Goal: Information Seeking & Learning: Learn about a topic

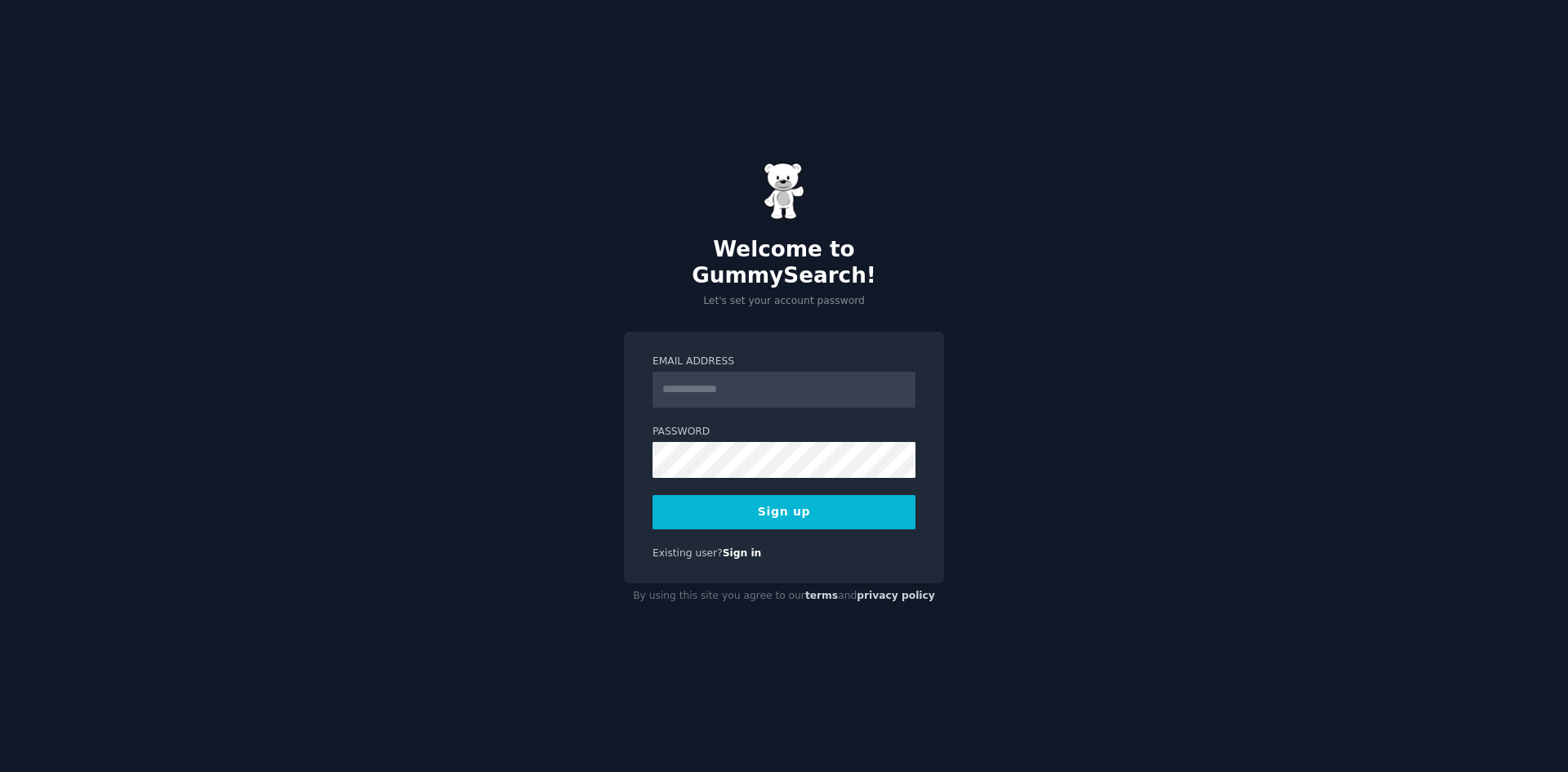
click at [769, 371] on input "Email Address" at bounding box center [784, 389] width 263 height 36
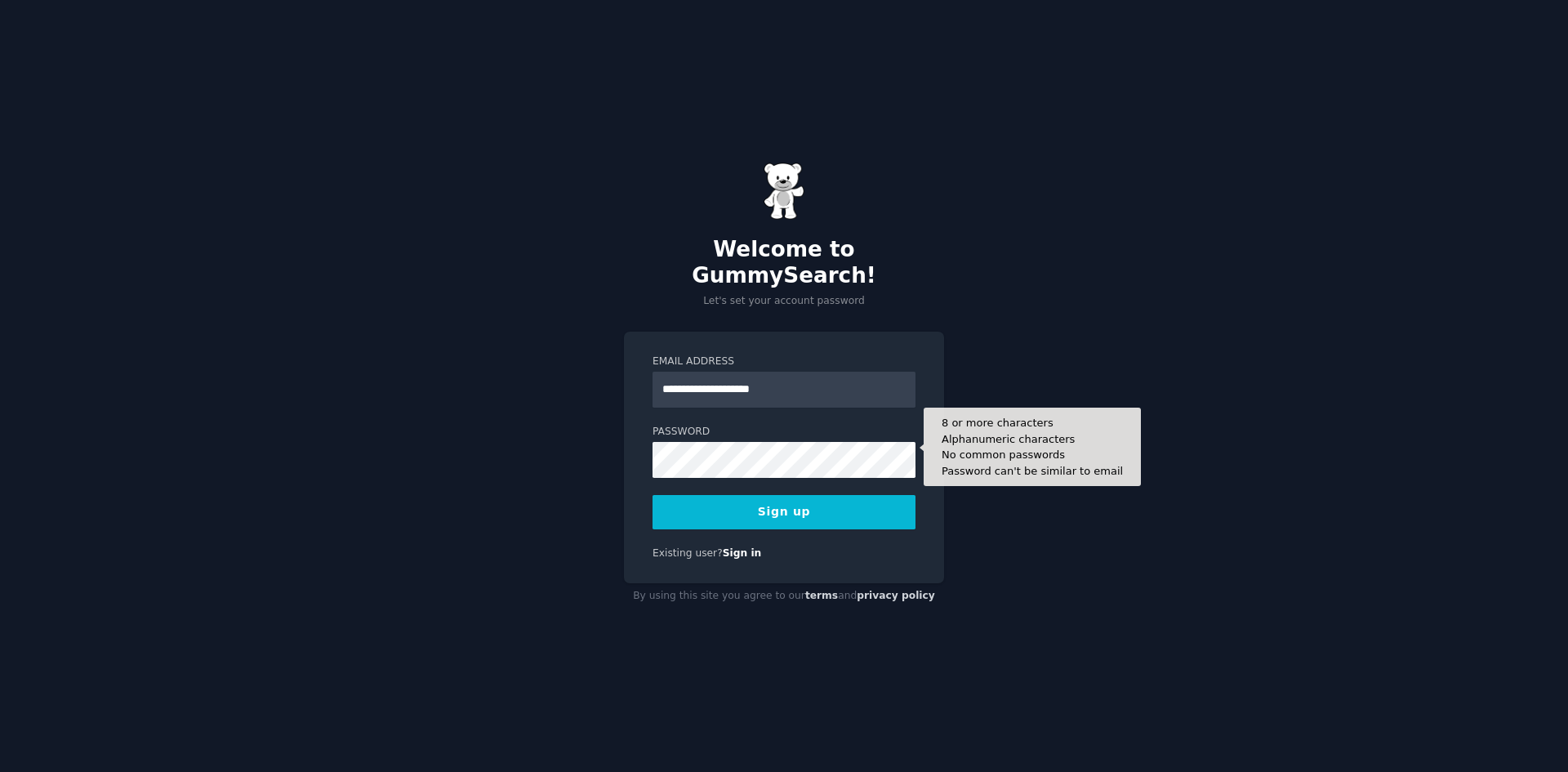
type input "**********"
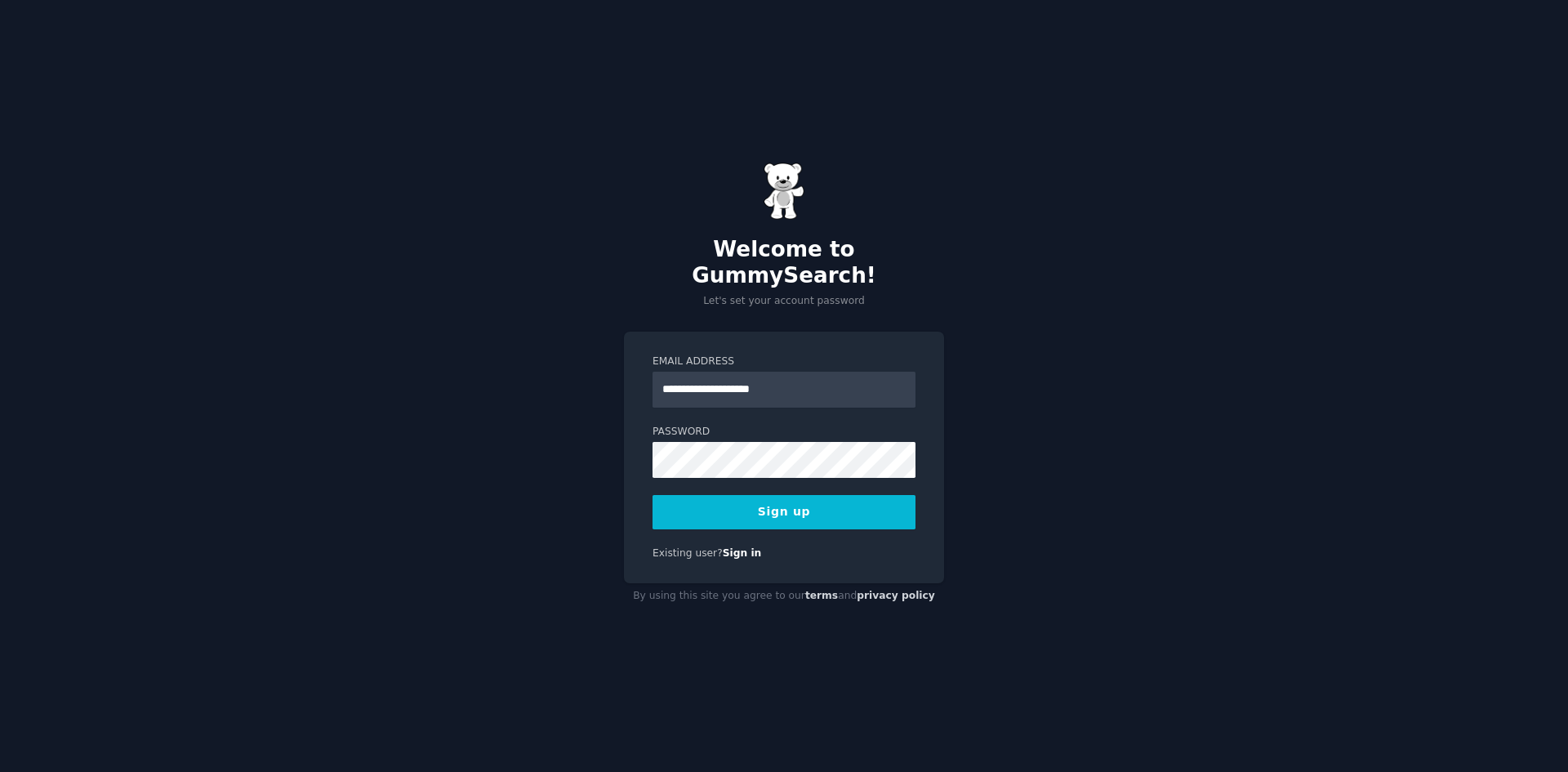
click at [805, 502] on button "Sign up" at bounding box center [784, 512] width 263 height 34
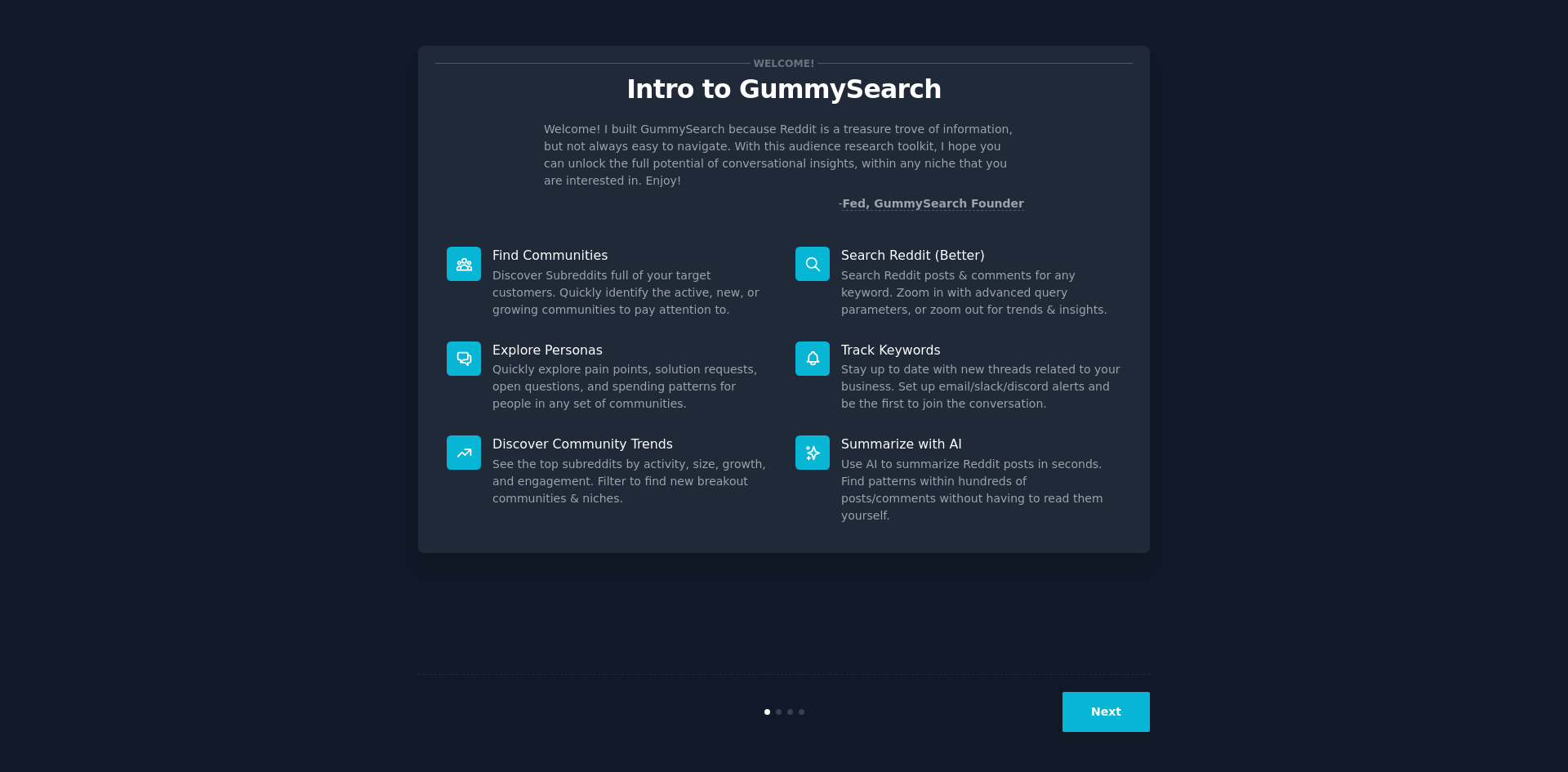
click at [1101, 704] on button "Next" at bounding box center [1107, 711] width 87 height 40
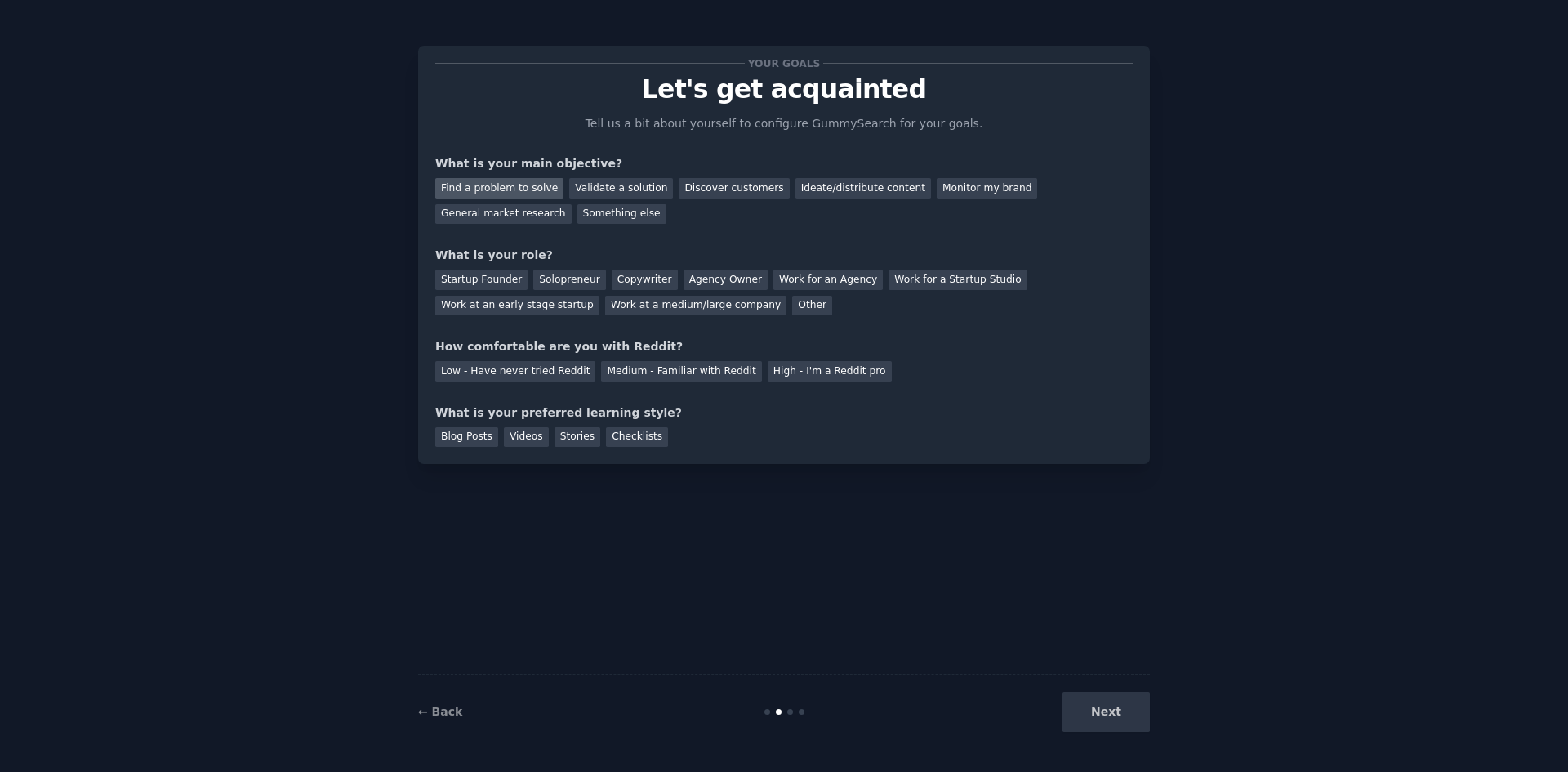
click at [524, 191] on div "Find a problem to solve" at bounding box center [500, 188] width 128 height 21
click at [498, 278] on div "Startup Founder" at bounding box center [482, 280] width 92 height 21
click at [570, 276] on div "Solopreneur" at bounding box center [569, 280] width 72 height 21
click at [497, 269] on div "Startup Founder Solopreneur Copywriter Agency Owner Work for an Agency Work for…" at bounding box center [784, 289] width 698 height 51
click at [669, 372] on div "Medium - Familiar with Reddit" at bounding box center [680, 371] width 160 height 21
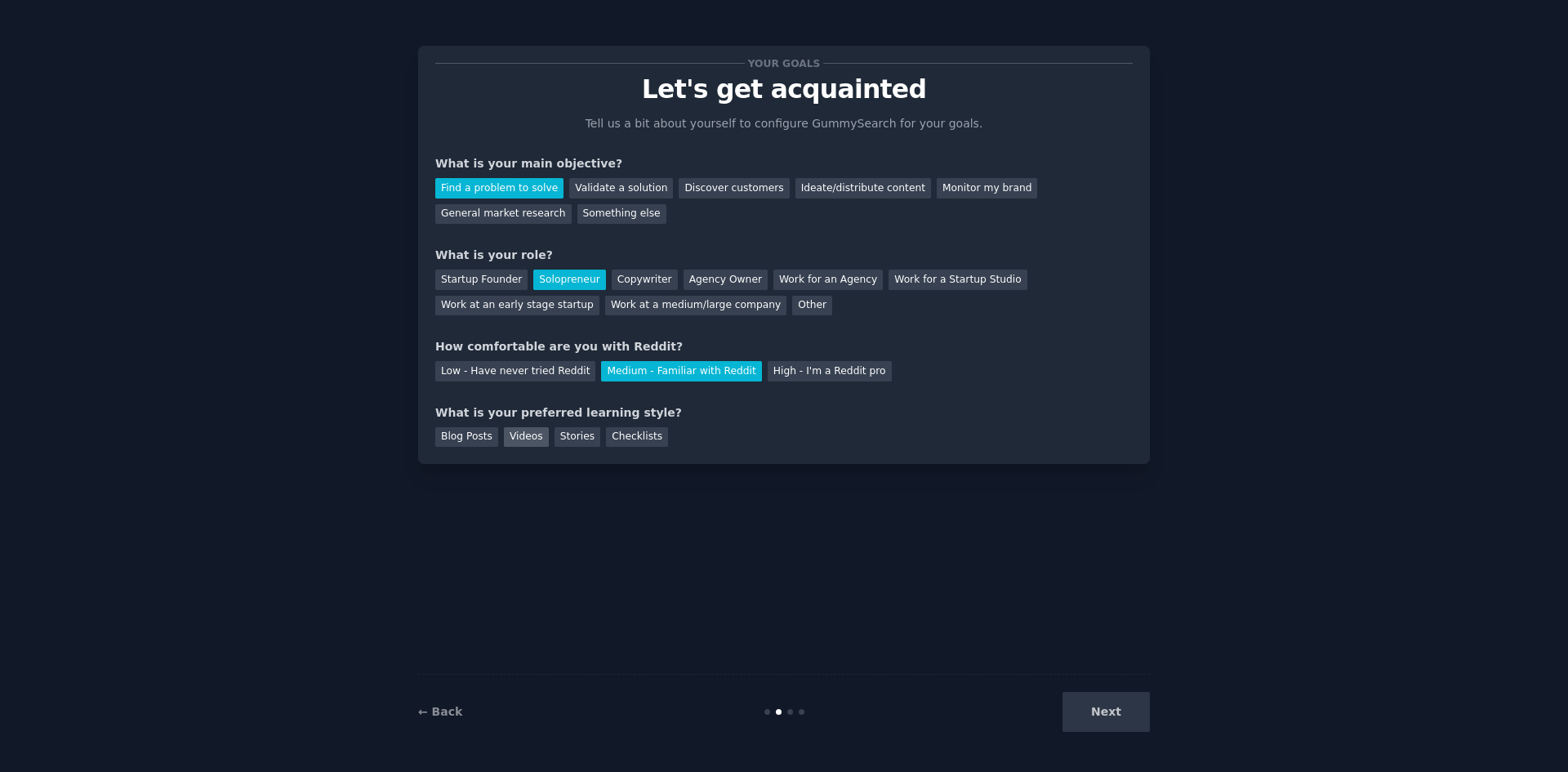
click at [504, 435] on div "Videos" at bounding box center [526, 437] width 45 height 21
click at [1102, 696] on button "Next" at bounding box center [1107, 711] width 87 height 40
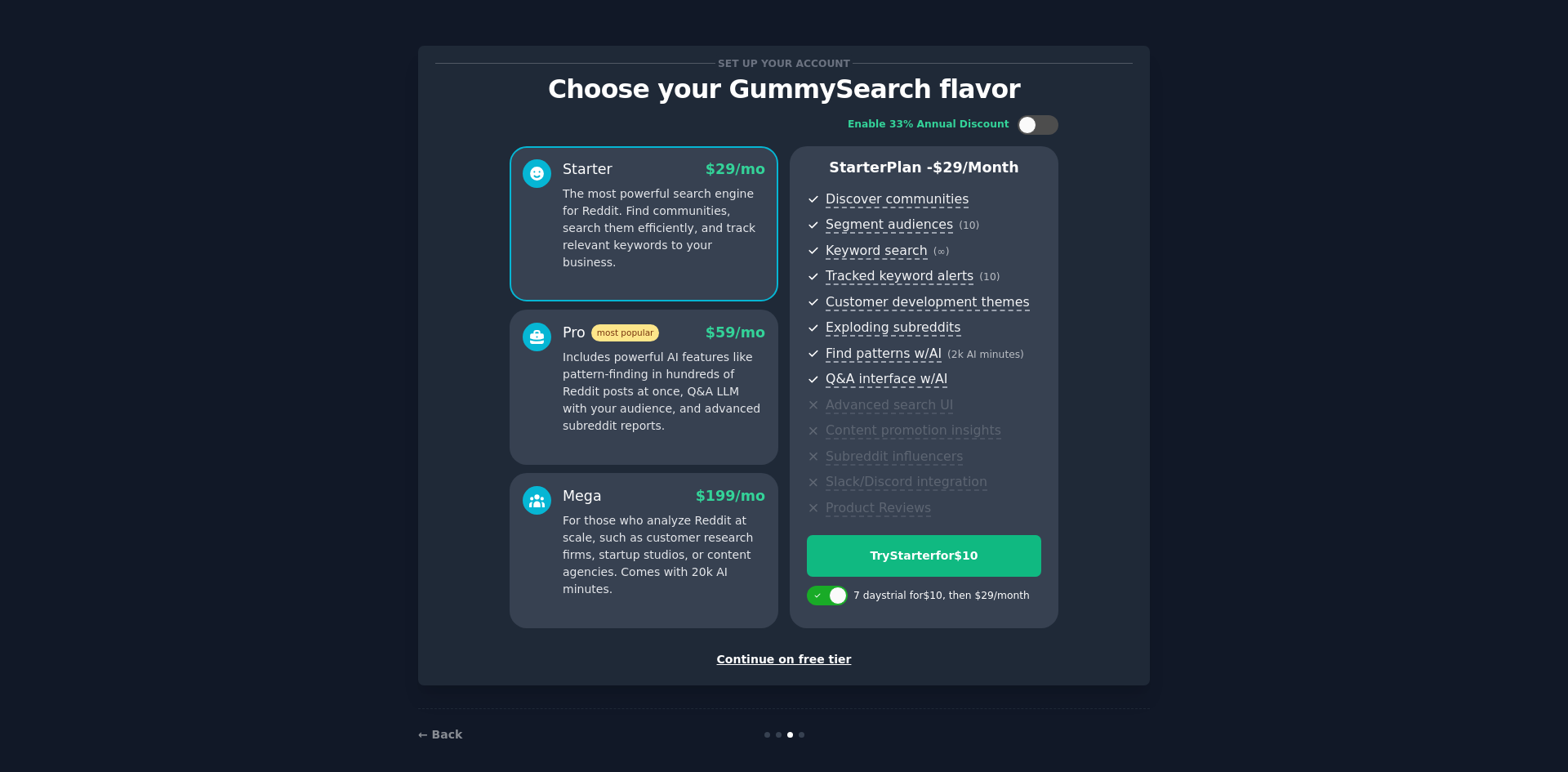
scroll to position [11, 0]
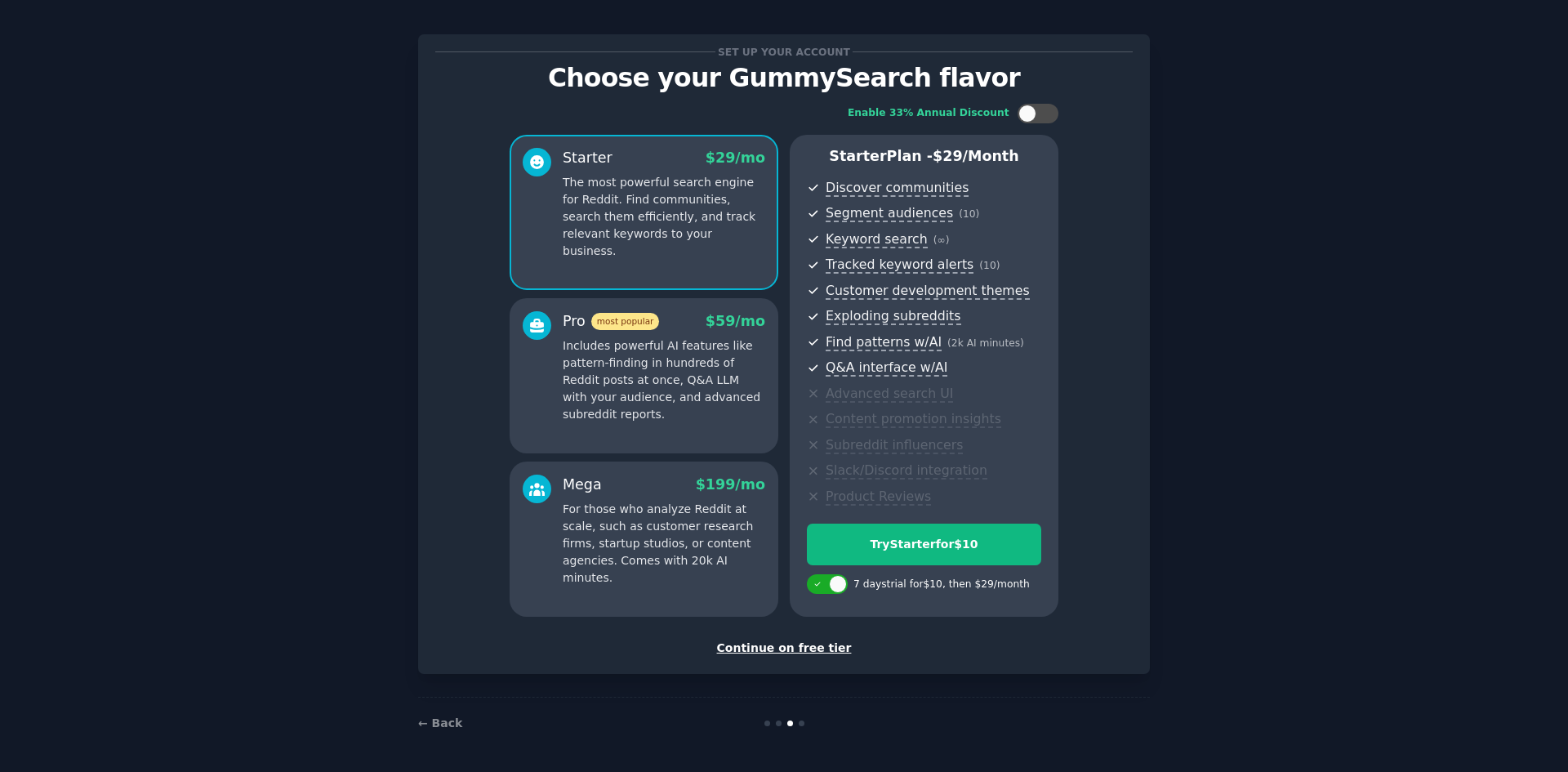
click at [810, 644] on div "Continue on free tier" at bounding box center [784, 648] width 698 height 17
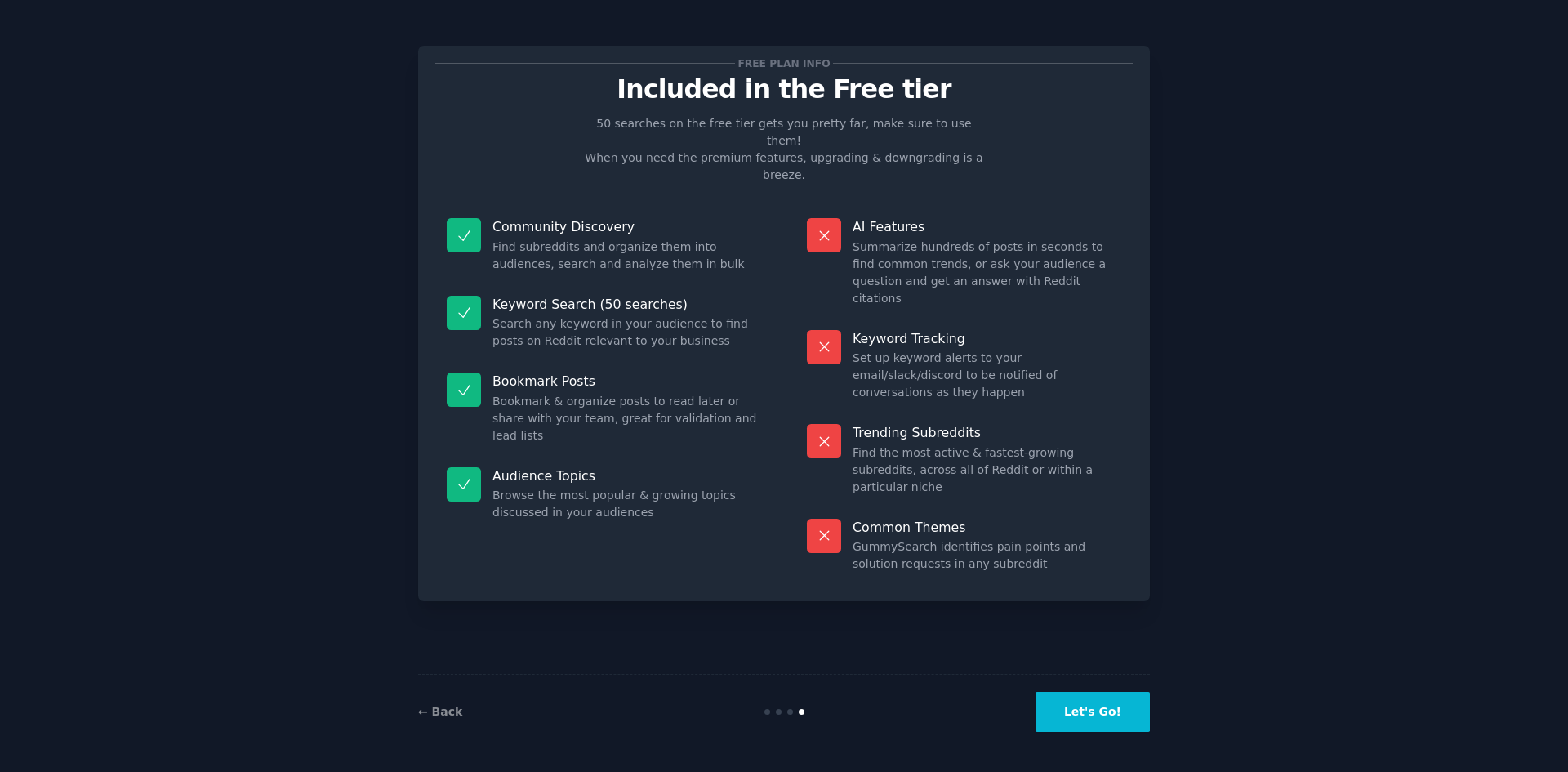
click at [1099, 717] on button "Let's Go!" at bounding box center [1093, 711] width 115 height 40
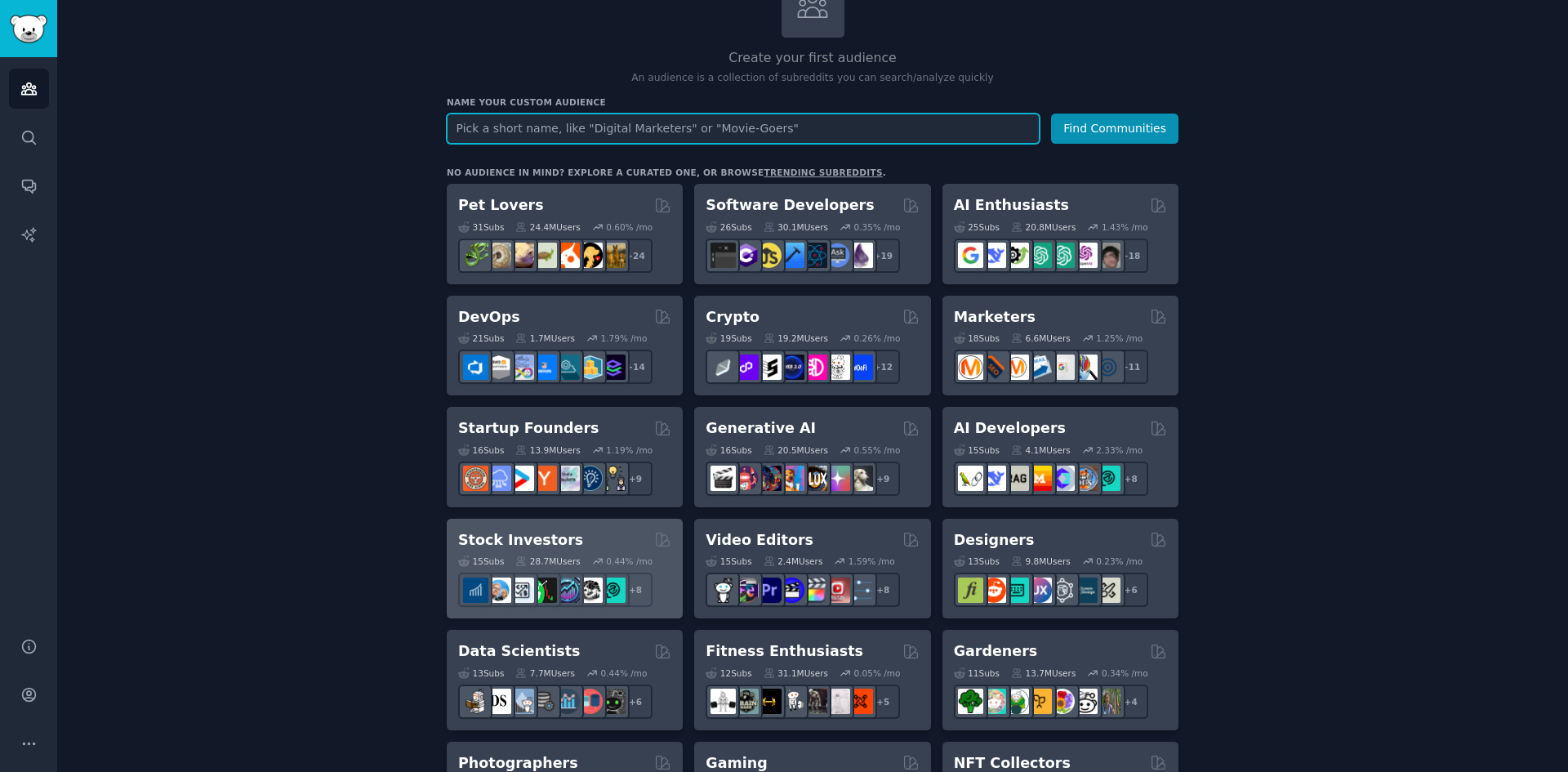
scroll to position [130, 0]
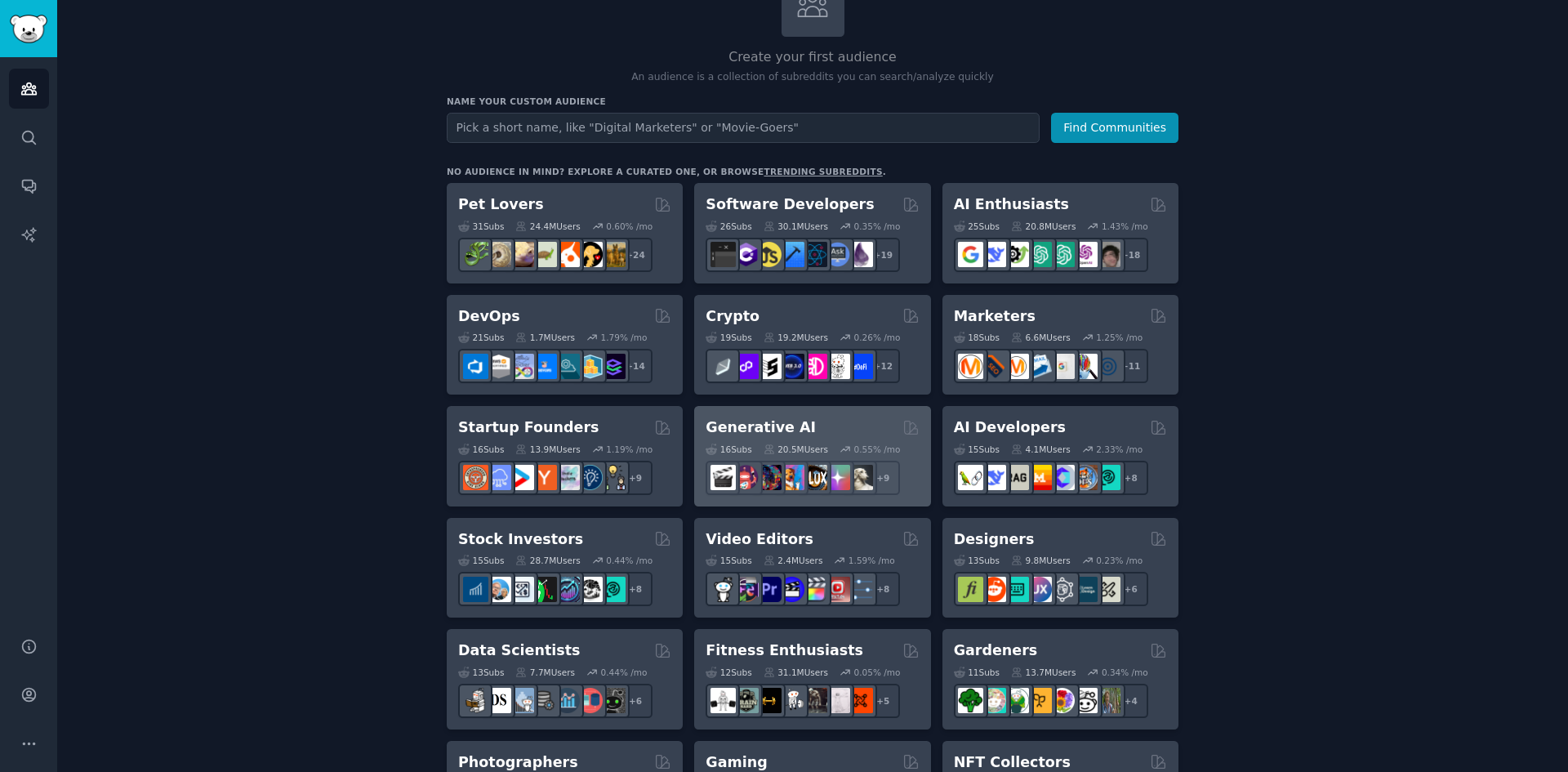
click at [765, 420] on h2 "Generative AI" at bounding box center [761, 428] width 110 height 21
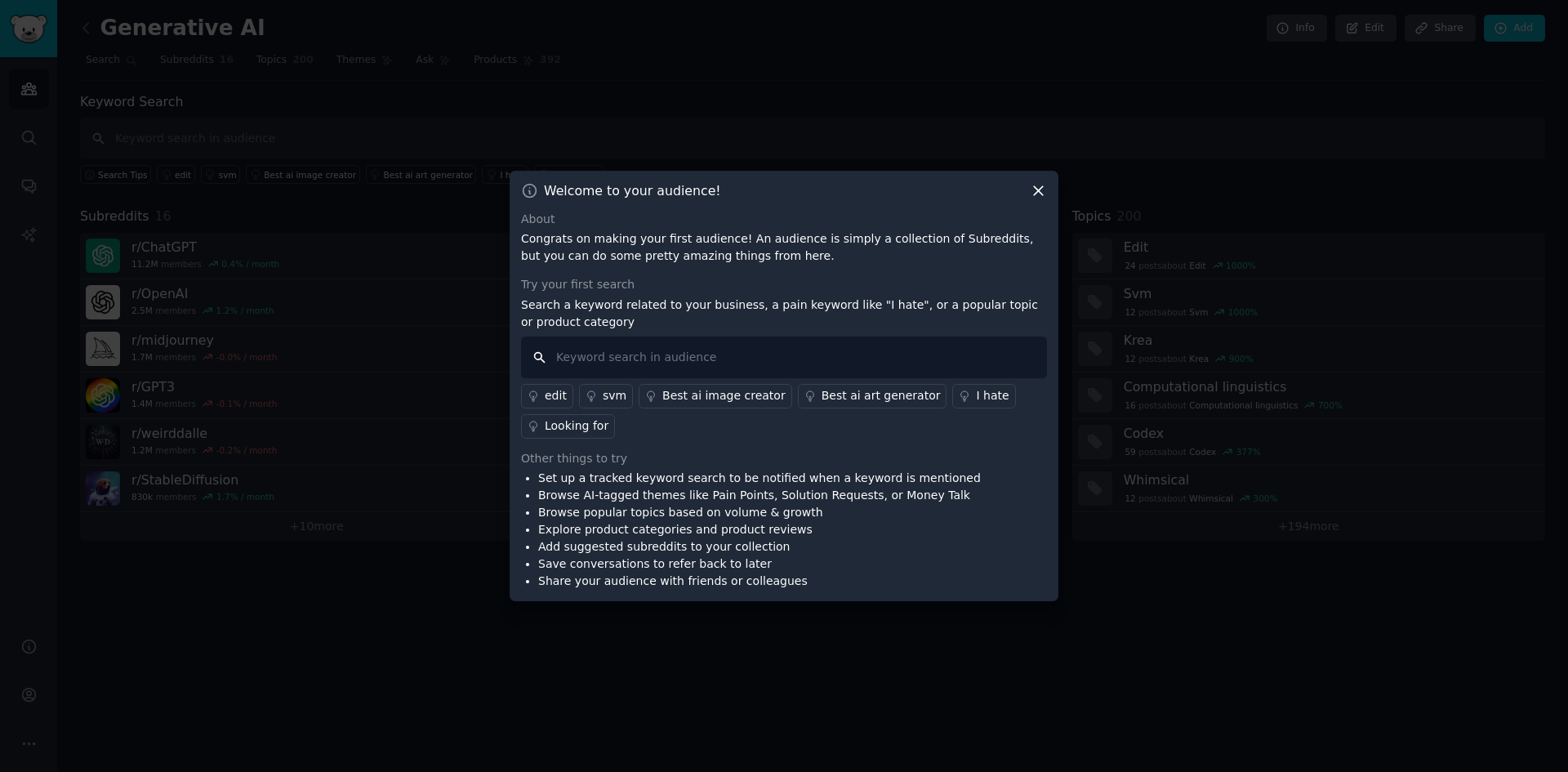
click at [599, 352] on input "text" at bounding box center [784, 357] width 526 height 42
type input "i hate"
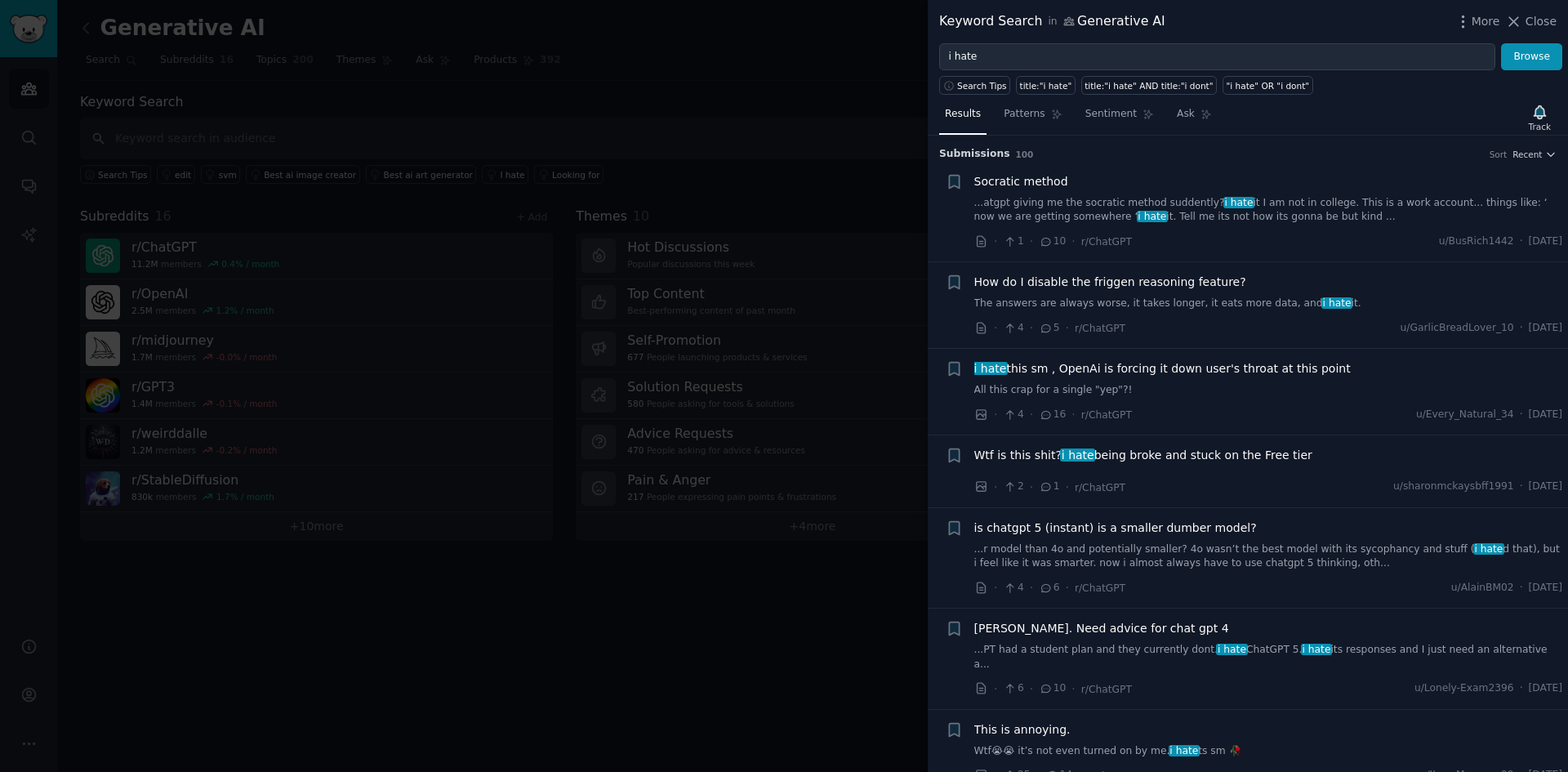
scroll to position [232, 0]
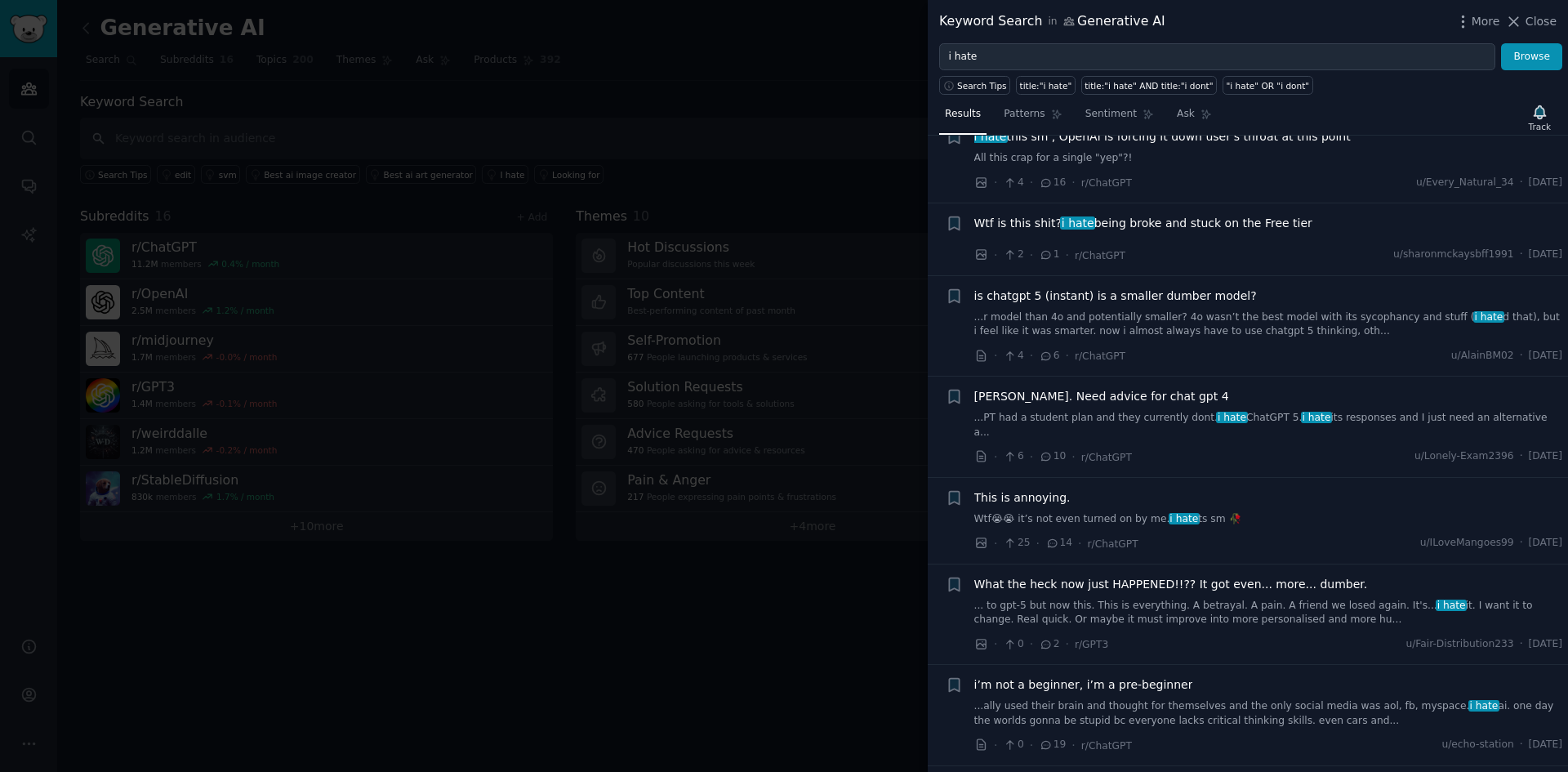
click at [1134, 319] on link "...r model than 4o and potentially smaller? 4o wasn’t the best model with its s…" at bounding box center [1269, 324] width 589 height 28
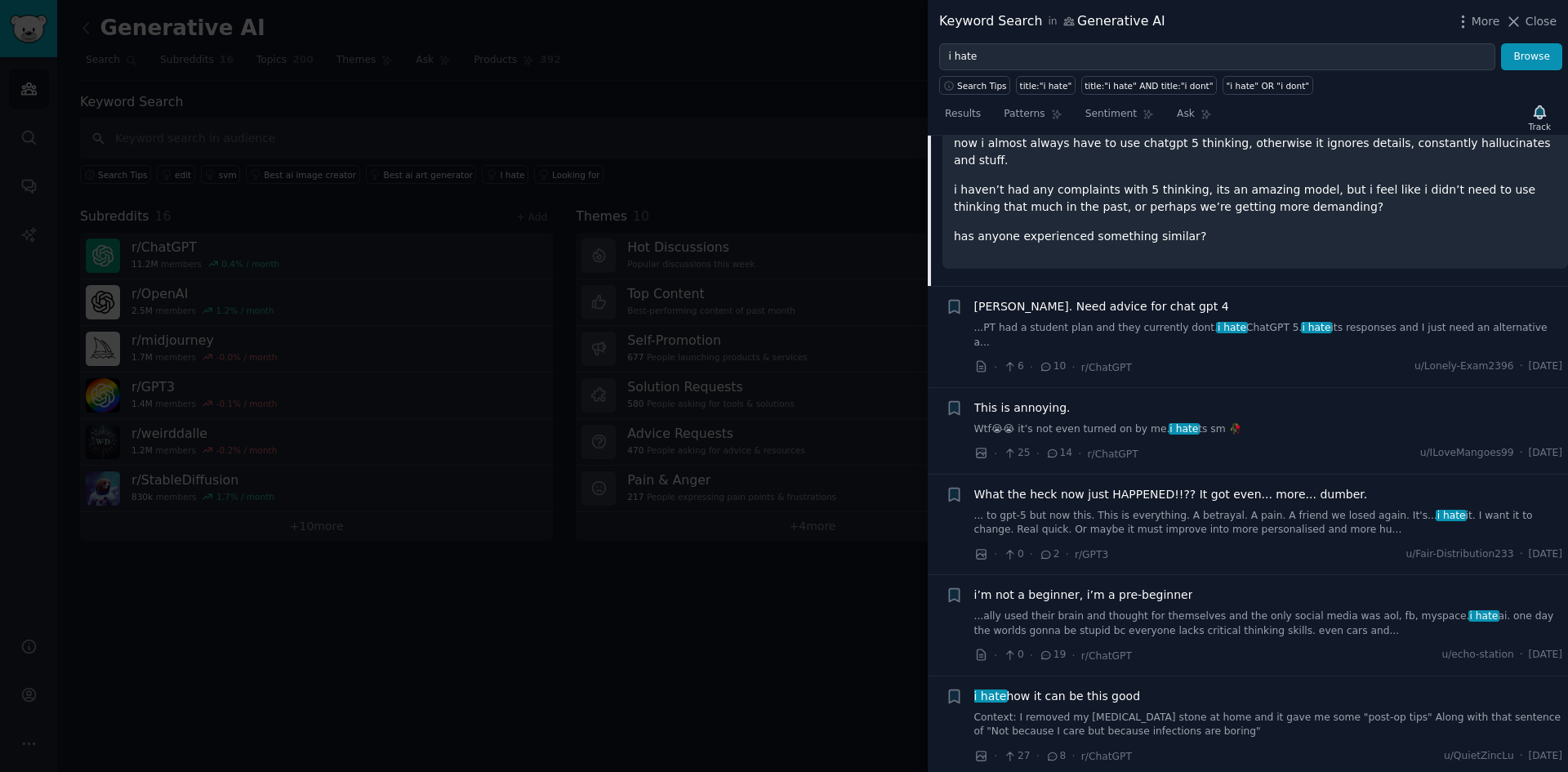
scroll to position [602, 0]
click at [1084, 485] on div "What the heck now just HAPPENED!!?? It got even... more... dumber. ... to gpt-5…" at bounding box center [1269, 511] width 589 height 51
click at [1076, 508] on link "... to gpt-5 but now this. This is everything. A betrayal. A pain. A friend we …" at bounding box center [1269, 522] width 589 height 28
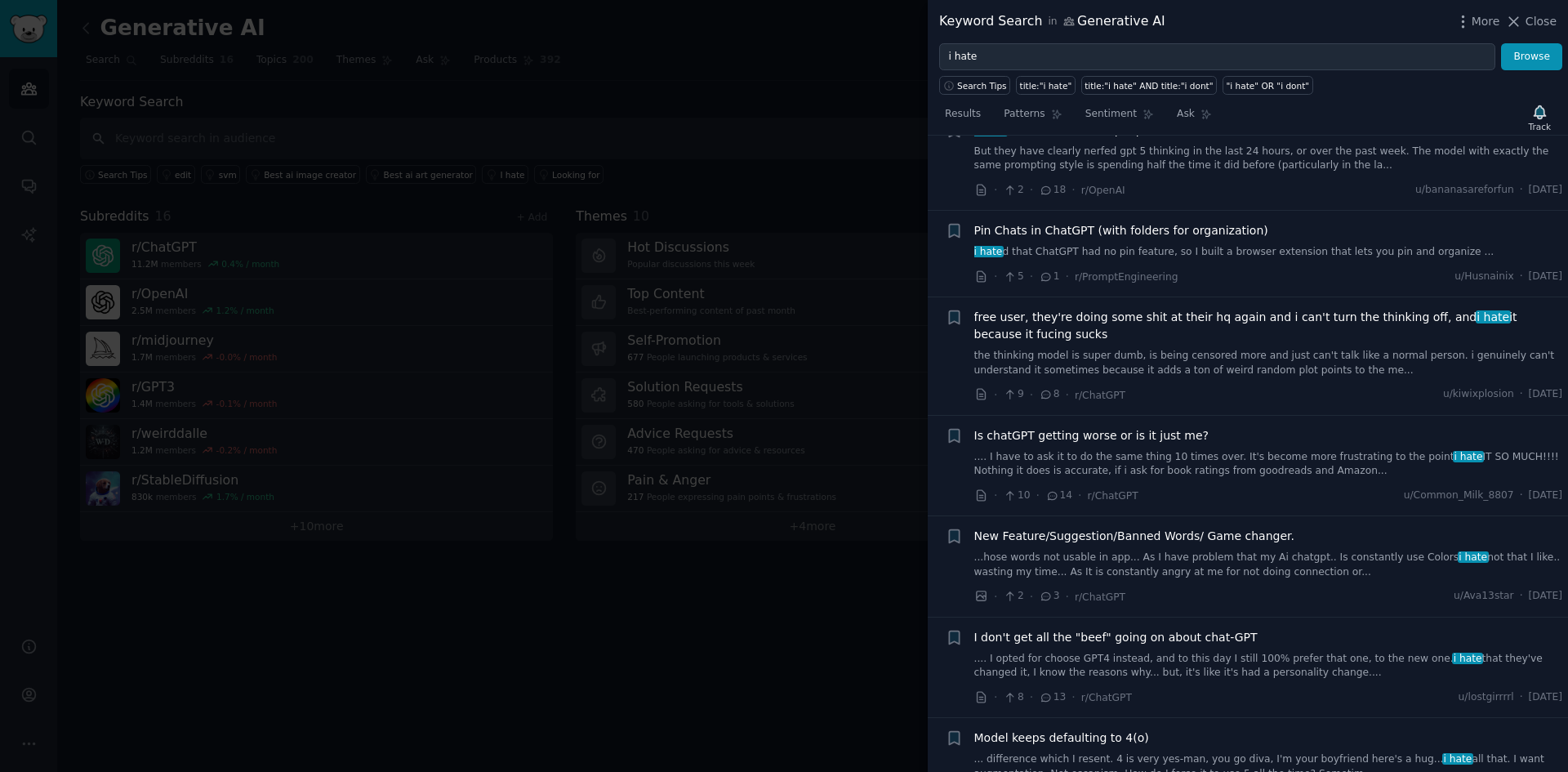
scroll to position [1831, 0]
click at [825, 393] on div at bounding box center [784, 386] width 1568 height 772
